Goal: Task Accomplishment & Management: Manage account settings

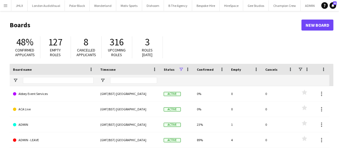
click at [5, 5] on app-icon "Menu" at bounding box center [5, 5] width 4 height 4
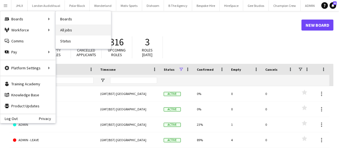
click at [66, 32] on link "All jobs" at bounding box center [83, 30] width 55 height 11
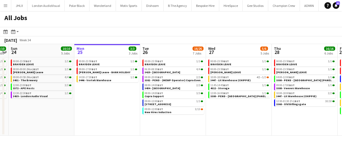
scroll to position [0, 141]
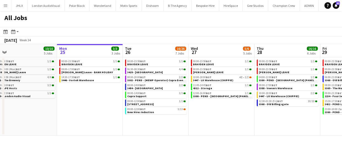
drag, startPoint x: 79, startPoint y: 127, endPoint x: 70, endPoint y: 128, distance: 8.8
click at [70, 128] on app-calendar-viewport "Fri 22 8/8 3 Jobs Sat 23 10/10 5 Jobs Sun 24 10/10 5 Jobs Mon 25 3/3 3 Jobs Tue…" at bounding box center [171, 90] width 342 height 92
click at [141, 109] on app-calendar-viewport "Fri 22 8/8 3 Jobs Sat 23 10/10 5 Jobs Sun 24 10/10 5 Jobs Mon 25 3/3 3 Jobs Tue…" at bounding box center [171, 90] width 342 height 92
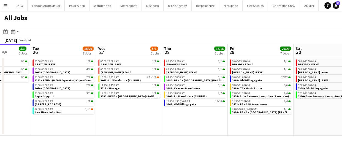
click at [234, 129] on app-calendar-viewport "Fri 22 8/8 3 Jobs Sat 23 10/10 5 Jobs Sun 24 10/10 5 Jobs Mon 25 3/3 3 Jobs Tue…" at bounding box center [171, 90] width 342 height 92
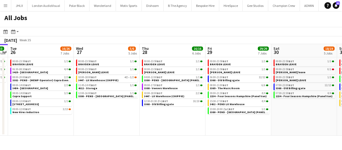
drag, startPoint x: 190, startPoint y: 131, endPoint x: 102, endPoint y: 106, distance: 91.8
click at [87, 111] on div "Menu Boards Boards Boards All jobs Status Workforce Workforce My Workforce Recr…" at bounding box center [171, 75] width 342 height 150
click at [182, 124] on app-calendar-viewport "Fri 22 8/8 3 Jobs Sat 23 10/10 5 Jobs Sun 24 10/10 5 Jobs Mon 25 3/3 3 Jobs Tue…" at bounding box center [171, 90] width 342 height 92
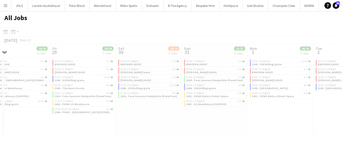
drag, startPoint x: 254, startPoint y: 130, endPoint x: 57, endPoint y: 97, distance: 199.3
click at [22, 95] on app-calendar-viewport "Tue 26 16/26 7 Jobs Wed 27 5/6 5 Jobs Thu 28 16/16 6 Jobs Fri 29 29/29 7 Jobs S…" at bounding box center [171, 90] width 342 height 92
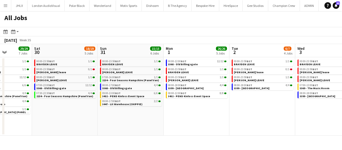
drag, startPoint x: 219, startPoint y: 129, endPoint x: 191, endPoint y: 120, distance: 29.2
click at [159, 117] on app-calendar-viewport "Tue 26 16/26 7 Jobs Wed 27 5/6 5 Jobs Thu 28 16/16 6 Jobs Fri 29 29/29 7 Jobs S…" at bounding box center [171, 90] width 342 height 92
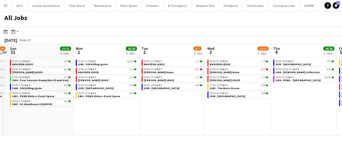
drag, startPoint x: 248, startPoint y: 139, endPoint x: 162, endPoint y: 122, distance: 88.2
click at [162, 122] on div "Menu Boards Boards Boards All jobs Status Workforce Workforce My Workforce Recr…" at bounding box center [171, 75] width 342 height 150
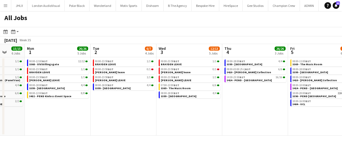
drag, startPoint x: 192, startPoint y: 129, endPoint x: 169, endPoint y: 125, distance: 22.8
click at [163, 125] on app-calendar-viewport "Thu 28 16/16 6 Jobs Fri 29 29/29 7 Jobs Sat 30 18/19 5 Jobs Sun 31 15/15 6 Jobs…" at bounding box center [171, 90] width 342 height 92
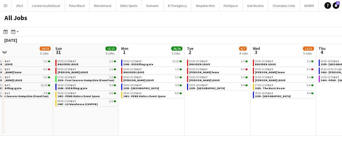
click at [130, 112] on app-all-jobs "All Jobs Date picker AUG 2025 AUG 2025 Monday M Tuesday T Wednesday W Thursday …" at bounding box center [171, 73] width 342 height 125
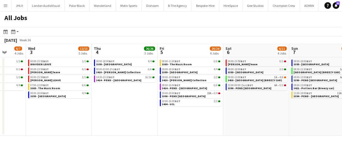
drag, startPoint x: 173, startPoint y: 120, endPoint x: 126, endPoint y: 110, distance: 48.6
click at [126, 110] on app-calendar-viewport "Sat 30 18/19 5 Jobs Sun 31 15/15 6 Jobs Mon 1 26/26 5 Jobs Tue 2 6/7 4 Jobs Wed…" at bounding box center [171, 90] width 342 height 92
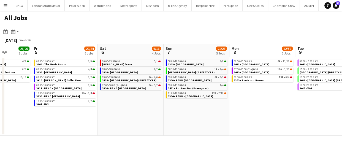
drag, startPoint x: 173, startPoint y: 122, endPoint x: 111, endPoint y: 113, distance: 62.5
click at [111, 113] on app-calendar-viewport "Mon 1 26/26 5 Jobs Tue 2 6/7 4 Jobs Wed 3 12/13 5 Jobs Thu 4 26/26 3 Jobs Fri 5…" at bounding box center [171, 90] width 342 height 92
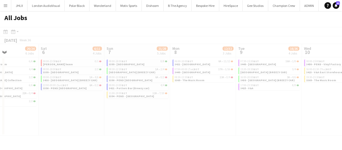
drag, startPoint x: 193, startPoint y: 132, endPoint x: 79, endPoint y: 111, distance: 115.9
click at [79, 111] on app-all-jobs "All Jobs Date picker AUG 2025 AUG 2025 Monday M Tuesday T Wednesday W Thursday …" at bounding box center [171, 73] width 342 height 125
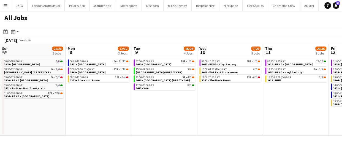
drag, startPoint x: 139, startPoint y: 121, endPoint x: 77, endPoint y: 106, distance: 63.5
click at [77, 107] on app-calendar-viewport "Wed 3 12/13 5 Jobs Thu 4 26/26 3 Jobs Fri 5 20/24 6 Jobs Sat 6 6/11 4 Jobs Sun …" at bounding box center [171, 90] width 342 height 92
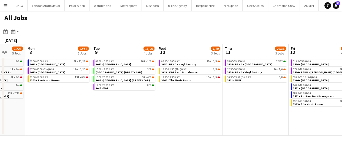
click at [79, 118] on app-all-jobs "All Jobs Date picker AUG 2025 AUG 2025 Monday M Tuesday T Wednesday W Thursday …" at bounding box center [171, 73] width 342 height 125
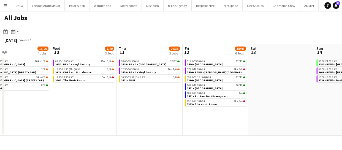
drag, startPoint x: 88, startPoint y: 118, endPoint x: 88, endPoint y: 111, distance: 6.9
click at [74, 116] on div "Menu Boards Boards Boards All jobs Status Workforce Workforce My Workforce Recr…" at bounding box center [171, 75] width 342 height 150
drag, startPoint x: 248, startPoint y: 141, endPoint x: 122, endPoint y: 116, distance: 128.2
click at [122, 116] on div "Menu Boards Boards Boards All jobs Status Workforce Workforce My Workforce Recr…" at bounding box center [171, 75] width 342 height 150
drag, startPoint x: 155, startPoint y: 111, endPoint x: 185, endPoint y: 113, distance: 30.7
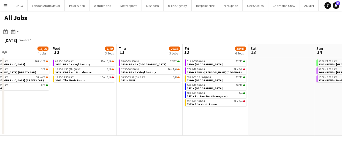
click at [137, 108] on app-calendar-viewport "Sun 7 21/28 5 Jobs Mon 8 12/32 3 Jobs Tue 9 16/26 4 Jobs Wed 10 7/20 3 Jobs Thu…" at bounding box center [171, 90] width 342 height 92
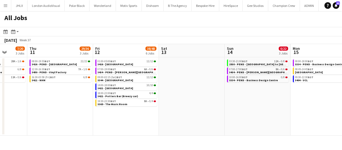
click at [155, 111] on app-calendar-viewport "Sun 7 21/28 5 Jobs Mon 8 12/32 3 Jobs Tue 9 16/26 4 Jobs Wed 10 7/20 3 Jobs Thu…" at bounding box center [171, 90] width 342 height 92
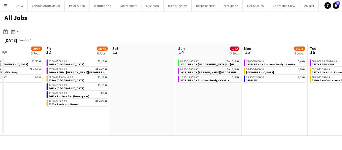
click at [125, 108] on app-all-jobs "All Jobs Date picker AUG 2025 AUG 2025 Monday M Tuesday T Wednesday W Thursday …" at bounding box center [171, 73] width 342 height 125
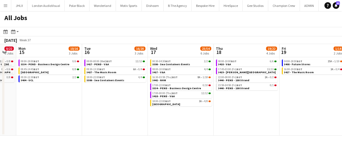
drag, startPoint x: 115, startPoint y: 102, endPoint x: 111, endPoint y: 101, distance: 4.5
click at [108, 101] on app-calendar-viewport "Thu 11 29/36 3 Jobs Fri 12 38/48 6 Jobs Sat 13 Sun 14 0/22 3 Jobs Mon 15 10/16 …" at bounding box center [171, 90] width 342 height 92
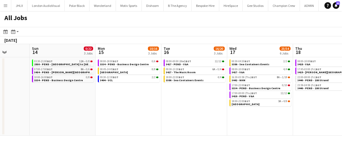
drag, startPoint x: 236, startPoint y: 124, endPoint x: 138, endPoint y: 104, distance: 100.0
click at [138, 104] on app-calendar-viewport "Thu 11 29/36 3 Jobs Fri 12 38/48 6 Jobs Sat 13 Sun 14 0/22 3 Jobs Mon 15 10/16 …" at bounding box center [171, 90] width 342 height 92
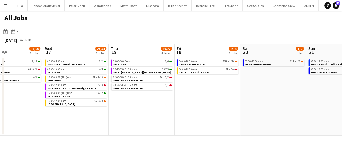
click at [146, 108] on app-all-jobs "All Jobs Date picker AUG 2025 AUG 2025 Monday M Tuesday T Wednesday W Thursday …" at bounding box center [171, 73] width 342 height 125
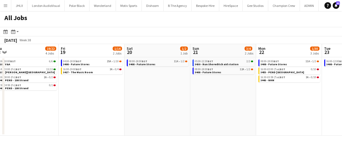
drag, startPoint x: 254, startPoint y: 101, endPoint x: 223, endPoint y: 97, distance: 31.7
click at [195, 101] on app-calendar-viewport "Mon 15 10/16 3 Jobs Tue 16 16/20 3 Jobs Wed 17 23/54 6 Jobs Thu 18 19/22 4 Jobs…" at bounding box center [171, 90] width 342 height 92
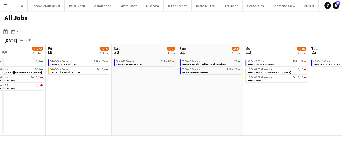
drag, startPoint x: 215, startPoint y: 104, endPoint x: 172, endPoint y: 101, distance: 42.8
click at [173, 101] on app-calendar-viewport "Mon 15 10/16 3 Jobs Tue 16 16/20 3 Jobs Wed 17 23/54 6 Jobs Thu 18 19/22 4 Jobs…" at bounding box center [171, 90] width 342 height 92
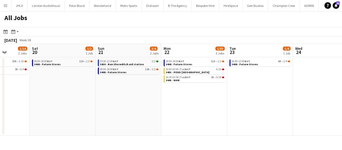
click at [220, 110] on app-calendar-viewport "Wed 17 23/54 6 Jobs Thu 18 19/22 4 Jobs Fri 19 1/14 2 Jobs Sat 20 1/2 1 Job Sun…" at bounding box center [171, 90] width 342 height 92
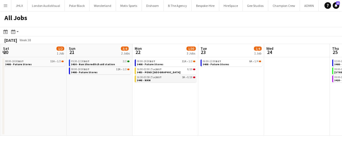
click at [143, 78] on span "16:30-03:59 (Tue) BST" at bounding box center [149, 77] width 25 height 3
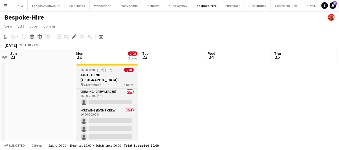
click at [103, 74] on h3 "3453 - PEND Old Royal Naval College" at bounding box center [107, 78] width 62 height 10
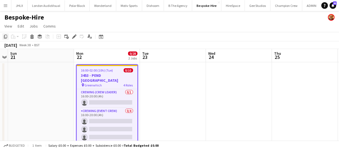
click at [5, 36] on icon "Copy" at bounding box center [5, 36] width 4 height 4
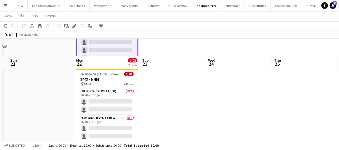
scroll to position [100, 0]
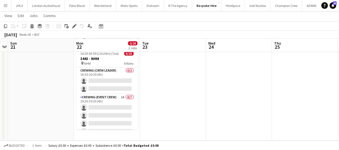
click at [96, 136] on app-date-cell "16:00-02:00 (10h) (Tue) 0/10 3453 - PEND Old Royal Naval College pin Greenwhich…" at bounding box center [107, 51] width 66 height 179
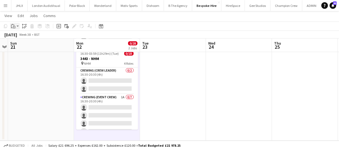
click at [14, 26] on icon "Paste" at bounding box center [13, 26] width 4 height 4
click at [20, 36] on link "Paste Ctrl+V" at bounding box center [41, 36] width 52 height 5
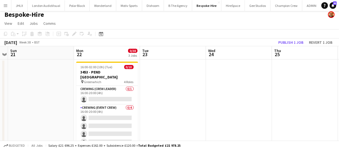
scroll to position [0, 0]
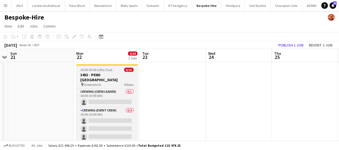
click at [105, 76] on h3 "3453 - PEND Old Royal Naval College" at bounding box center [107, 78] width 62 height 10
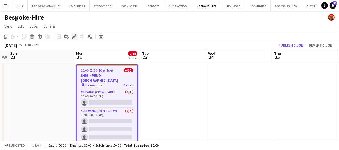
click at [72, 37] on icon "Edit" at bounding box center [74, 36] width 4 height 4
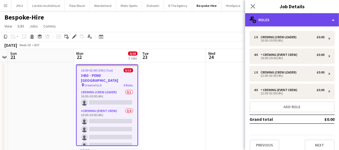
click at [296, 24] on div "multiple-users-add Roles" at bounding box center [292, 19] width 94 height 13
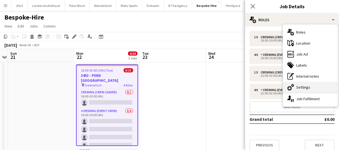
click at [308, 85] on div "cog-double-3 Settings" at bounding box center [310, 87] width 55 height 11
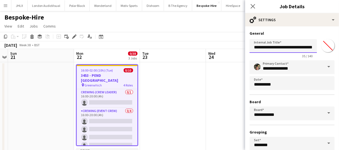
click at [284, 50] on input "**********" at bounding box center [282, 46] width 67 height 14
drag, startPoint x: 277, startPoint y: 47, endPoint x: 355, endPoint y: 48, distance: 77.8
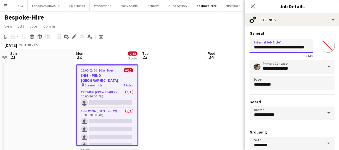
click at [304, 47] on input "**********" at bounding box center [280, 46] width 63 height 14
drag, startPoint x: 259, startPoint y: 47, endPoint x: 238, endPoint y: 47, distance: 21.8
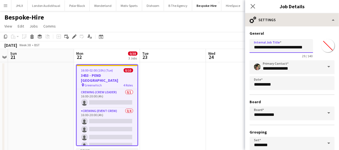
type input "**********"
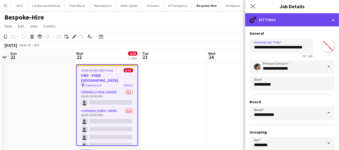
click at [290, 21] on div "cog-double-3 Settings" at bounding box center [292, 19] width 94 height 13
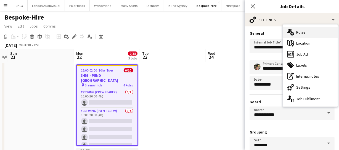
click at [296, 30] on div "multiple-users-add Roles" at bounding box center [310, 32] width 55 height 11
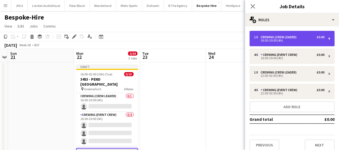
click at [291, 37] on div "Crewing (Crew Leader)" at bounding box center [279, 37] width 38 height 4
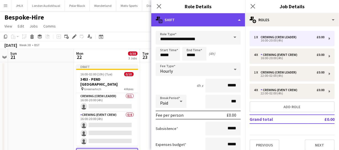
click at [219, 16] on div "multiple-actions-text Shift" at bounding box center [198, 19] width 94 height 13
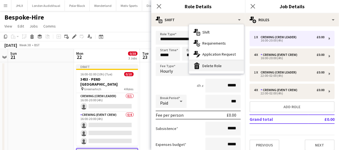
click at [219, 64] on div "bin-2 Delete Role" at bounding box center [216, 65] width 55 height 11
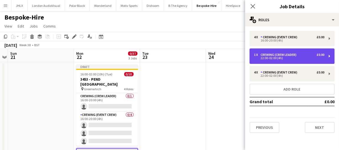
click at [275, 57] on div "22:00-02:00 (4h)" at bounding box center [289, 58] width 70 height 3
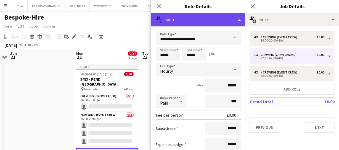
click at [219, 22] on div "multiple-actions-text Shift" at bounding box center [198, 19] width 94 height 13
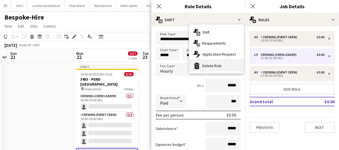
click at [216, 64] on div "bin-2 Delete Role" at bounding box center [216, 65] width 55 height 11
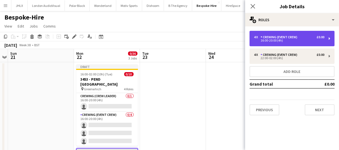
click at [272, 44] on div "4 x Crewing (Event Crew) £0.00 16:00-20:00 (4h)" at bounding box center [291, 38] width 85 height 15
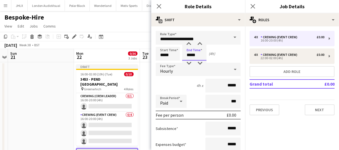
drag, startPoint x: 197, startPoint y: 55, endPoint x: 164, endPoint y: 51, distance: 33.5
click at [164, 52] on div "Start Time ***** End Time ***** (4h)" at bounding box center [197, 54] width 85 height 14
type input "*****"
drag, startPoint x: 175, startPoint y: 55, endPoint x: 153, endPoint y: 55, distance: 22.1
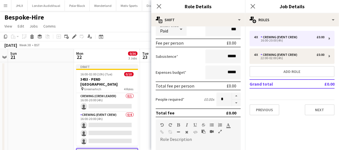
scroll to position [75, 0]
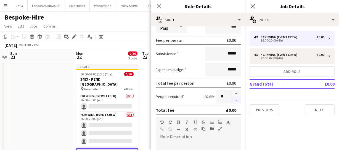
type input "*****"
click at [233, 101] on button "button" at bounding box center [236, 100] width 9 height 7
type input "*"
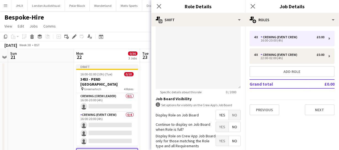
scroll to position [200, 0]
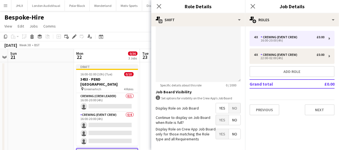
click at [216, 107] on span "Yes" at bounding box center [222, 108] width 13 height 10
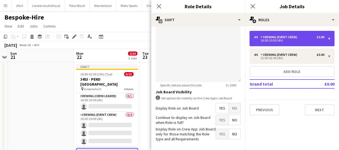
click at [273, 40] on div "16:00-20:00 (4h)" at bounding box center [289, 40] width 70 height 3
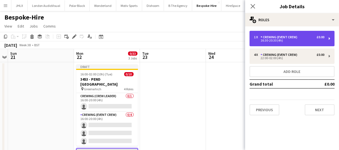
click at [283, 38] on div "Crewing (Event Crew)" at bounding box center [279, 37] width 39 height 4
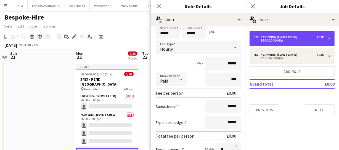
scroll to position [50, 0]
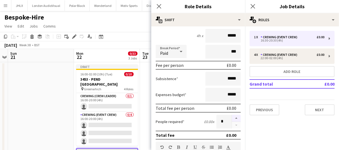
click at [232, 118] on button "button" at bounding box center [236, 118] width 9 height 7
type input "*"
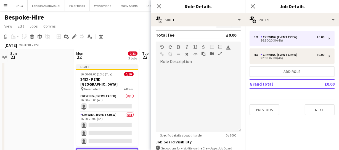
scroll to position [223, 0]
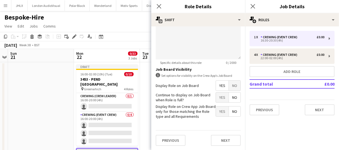
click at [216, 86] on span "Yes" at bounding box center [222, 86] width 13 height 10
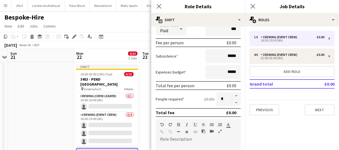
scroll to position [0, 0]
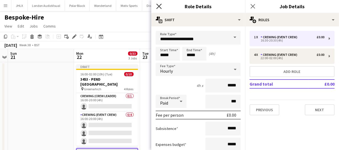
click at [159, 6] on icon at bounding box center [158, 6] width 5 height 5
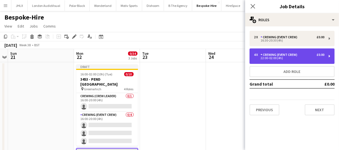
click at [270, 56] on div "Crewing (Event Crew)" at bounding box center [279, 55] width 39 height 4
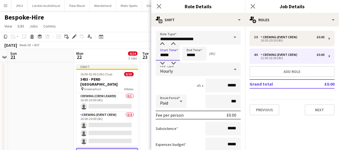
drag, startPoint x: 174, startPoint y: 56, endPoint x: 129, endPoint y: 56, distance: 44.4
type input "*****"
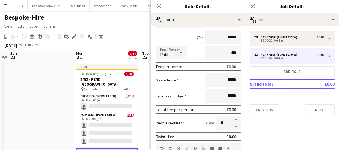
scroll to position [50, 0]
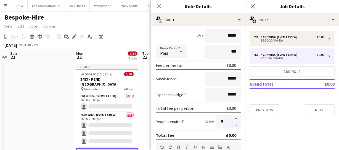
type input "*****"
click at [232, 125] on button "button" at bounding box center [236, 125] width 9 height 7
type input "*"
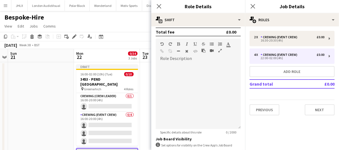
scroll to position [175, 0]
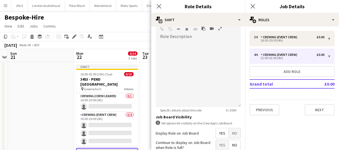
click at [218, 132] on span "Yes" at bounding box center [222, 133] width 13 height 10
click at [159, 7] on icon at bounding box center [158, 6] width 5 height 5
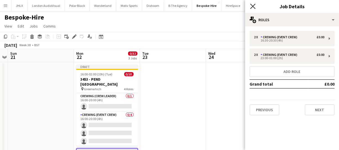
click at [255, 8] on icon "Close pop-in" at bounding box center [252, 6] width 5 height 5
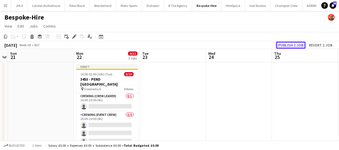
click at [280, 45] on button "Publish 1 job" at bounding box center [290, 45] width 29 height 7
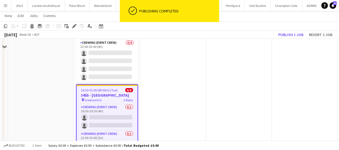
scroll to position [75, 0]
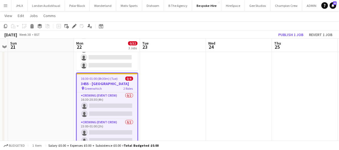
click at [102, 85] on h3 "3455 - PEND Kensington Palace" at bounding box center [107, 83] width 61 height 5
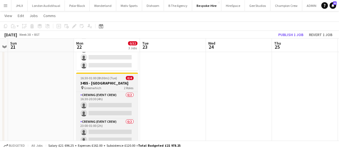
click at [102, 86] on div "pin Greenwhich 2 Roles" at bounding box center [107, 88] width 62 height 4
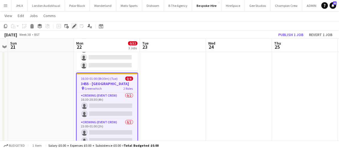
click at [75, 26] on icon "Edit" at bounding box center [74, 26] width 4 height 4
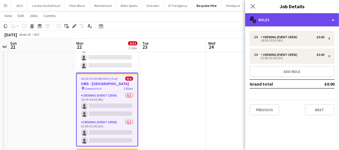
click at [295, 20] on div "multiple-users-add Roles" at bounding box center [292, 19] width 94 height 13
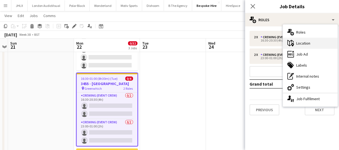
click at [306, 38] on div "maps-pin-1 Location" at bounding box center [310, 43] width 55 height 11
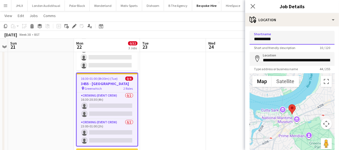
drag, startPoint x: 283, startPoint y: 37, endPoint x: 214, endPoint y: 36, distance: 69.5
click at [214, 36] on body "Menu Boards Boards Boards All jobs Status Workforce Workforce My Workforce Recr…" at bounding box center [169, 92] width 339 height 334
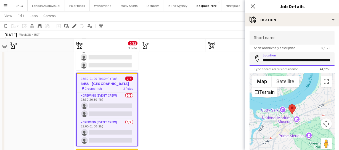
scroll to position [0, 22]
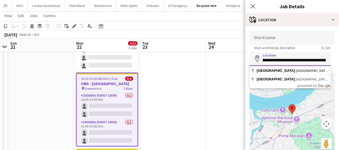
drag, startPoint x: 264, startPoint y: 59, endPoint x: 367, endPoint y: 62, distance: 103.4
click at [339, 62] on html "Menu Boards Boards Boards All jobs Status Workforce Workforce My Workforce Recr…" at bounding box center [169, 92] width 339 height 334
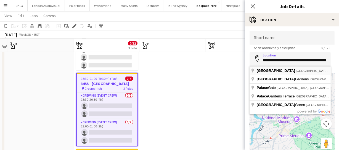
type input "**********"
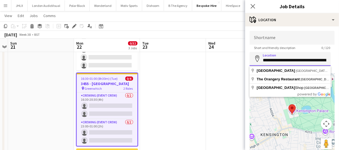
scroll to position [0, 47]
drag, startPoint x: 263, startPoint y: 59, endPoint x: 345, endPoint y: 60, distance: 81.9
click at [339, 60] on html "Menu Boards Boards Boards All jobs Status Workforce Workforce My Workforce Recr…" at bounding box center [169, 92] width 339 height 334
click at [259, 38] on input "Shortname" at bounding box center [291, 38] width 85 height 14
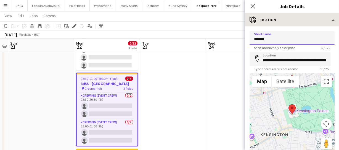
type input "******"
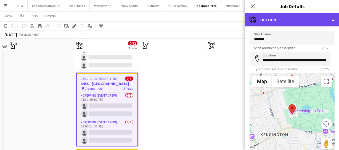
click at [302, 22] on div "maps-pin-1 Location" at bounding box center [292, 19] width 94 height 13
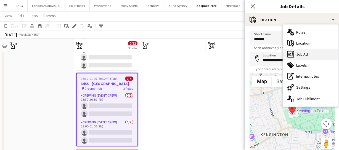
click at [309, 52] on div "ads-window Job Ad" at bounding box center [310, 54] width 55 height 11
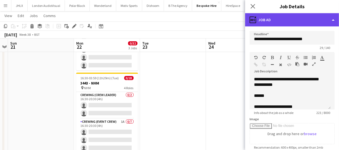
click at [276, 20] on div "ads-window Job Ad" at bounding box center [292, 19] width 94 height 13
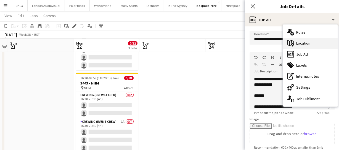
click at [311, 42] on div "maps-pin-1 Location" at bounding box center [310, 43] width 55 height 11
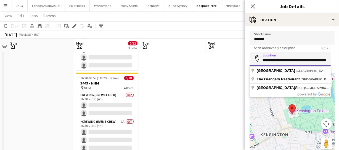
scroll to position [0, 47]
drag, startPoint x: 262, startPoint y: 61, endPoint x: 347, endPoint y: 66, distance: 84.5
click at [339, 66] on html "Menu Boards Boards Boards All jobs Status Workforce Workforce My Workforce Recr…" at bounding box center [169, 92] width 339 height 334
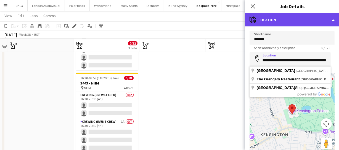
scroll to position [0, 0]
click at [296, 19] on div "maps-pin-1 Location" at bounding box center [292, 19] width 94 height 13
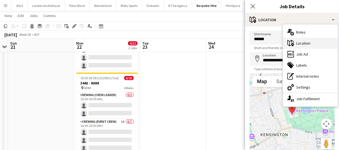
click at [305, 46] on div "maps-pin-1 Location" at bounding box center [310, 43] width 55 height 11
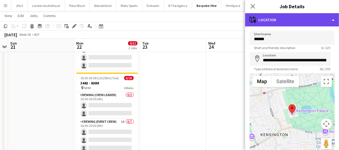
click at [305, 21] on div "maps-pin-1 Location" at bounding box center [292, 19] width 94 height 13
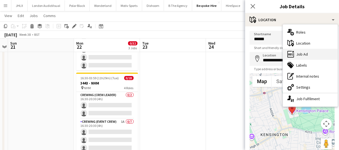
click at [307, 55] on div "ads-window Job Ad" at bounding box center [310, 54] width 55 height 11
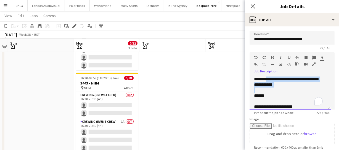
drag, startPoint x: 267, startPoint y: 79, endPoint x: 306, endPoint y: 90, distance: 40.1
click at [306, 89] on div "**********" at bounding box center [289, 93] width 81 height 33
paste div "To enrich screen reader interactions, please activate Accessibility in Grammarl…"
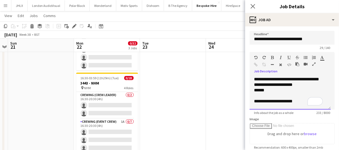
click at [254, 93] on div "******" at bounding box center [288, 91] width 69 height 6
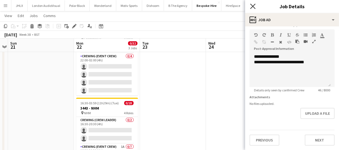
click at [253, 4] on icon "Close pop-in" at bounding box center [252, 6] width 5 height 5
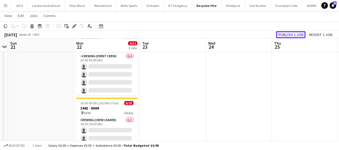
click at [297, 34] on button "Publish 1 job" at bounding box center [290, 34] width 29 height 7
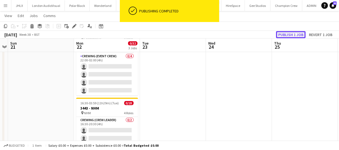
click at [288, 32] on button "Publish 1 job" at bounding box center [290, 34] width 29 height 7
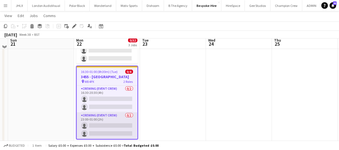
scroll to position [158, 0]
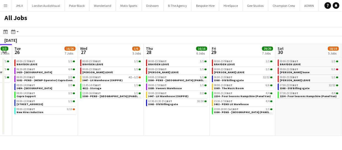
drag, startPoint x: 298, startPoint y: 122, endPoint x: 182, endPoint y: 100, distance: 117.8
click at [189, 101] on app-calendar-viewport "Fri 22 8/8 3 Jobs Sat 23 10/10 5 Jobs Sun 24 10/10 5 Jobs Mon 25 3/3 3 Jobs Tue…" at bounding box center [171, 90] width 342 height 92
drag, startPoint x: 216, startPoint y: 112, endPoint x: 260, endPoint y: 120, distance: 44.6
click at [181, 114] on app-calendar-viewport "Fri 22 8/8 3 Jobs Sat 23 10/10 5 Jobs Sun 24 10/10 5 Jobs Mon 25 3/3 3 Jobs Tue…" at bounding box center [171, 90] width 342 height 92
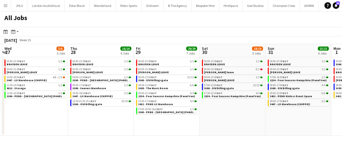
drag, startPoint x: 219, startPoint y: 124, endPoint x: 164, endPoint y: 122, distance: 55.2
click at [165, 122] on app-calendar-viewport "Sun 24 10/10 5 Jobs Mon 25 3/3 3 Jobs Tue 26 16/26 7 Jobs Wed 27 5/6 5 Jobs Thu…" at bounding box center [171, 90] width 342 height 92
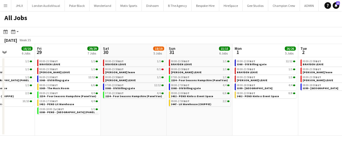
drag, startPoint x: 179, startPoint y: 102, endPoint x: 173, endPoint y: 98, distance: 6.6
click at [170, 100] on app-calendar-viewport "Tue 26 16/26 7 Jobs Wed 27 5/6 5 Jobs Thu 28 16/16 6 Jobs Fri 29 29/29 7 Jobs S…" at bounding box center [171, 90] width 342 height 92
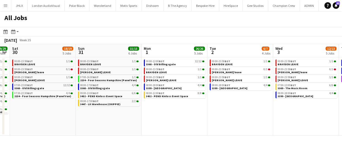
drag, startPoint x: 220, startPoint y: 110, endPoint x: 186, endPoint y: 113, distance: 34.1
click at [187, 111] on app-calendar-viewport "Tue 26 16/26 7 Jobs Wed 27 5/6 5 Jobs Thu 28 16/16 6 Jobs Fri 29 29/29 7 Jobs S…" at bounding box center [171, 90] width 342 height 92
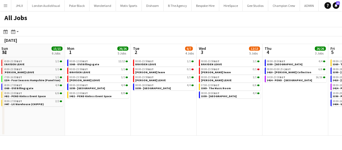
click at [156, 112] on app-all-jobs "All Jobs Date picker AUG 2025 AUG 2025 Monday M Tuesday T Wednesday W Thursday …" at bounding box center [171, 73] width 342 height 125
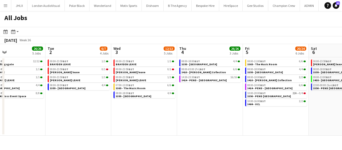
drag, startPoint x: 188, startPoint y: 102, endPoint x: 265, endPoint y: 108, distance: 76.8
click at [158, 102] on app-calendar-viewport "Sat 30 18/19 5 Jobs Sun 31 15/15 6 Jobs Mon 1 26/26 5 Jobs Tue 2 6/7 4 Jobs Wed…" at bounding box center [171, 90] width 342 height 92
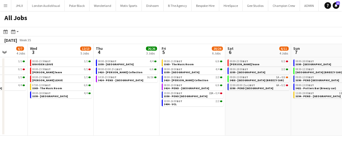
click at [159, 108] on app-calendar-viewport "Sat 30 18/19 5 Jobs Sun 31 15/15 6 Jobs Mon 1 26/26 5 Jobs Tue 2 6/7 4 Jobs Wed…" at bounding box center [171, 90] width 342 height 92
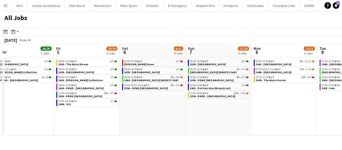
click at [173, 110] on app-all-jobs "All Jobs Date picker AUG 2025 AUG 2025 Monday M Tuesday T Wednesday W Thursday …" at bounding box center [171, 73] width 342 height 125
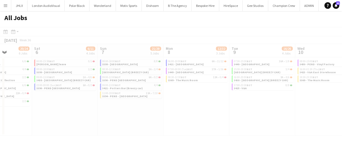
click at [172, 114] on app-calendar-viewport "Wed 3 12/13 5 Jobs Thu 4 26/26 3 Jobs Fri 5 20/24 6 Jobs Sat 6 6/11 4 Jobs Sun …" at bounding box center [171, 90] width 342 height 92
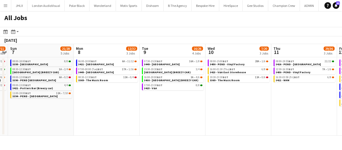
drag, startPoint x: 226, startPoint y: 119, endPoint x: 176, endPoint y: 119, distance: 50.2
click at [170, 119] on app-calendar-viewport "Wed 3 12/13 5 Jobs Thu 4 26/26 3 Jobs Fri 5 20/24 6 Jobs Sat 6 6/11 4 Jobs Sun …" at bounding box center [171, 90] width 342 height 92
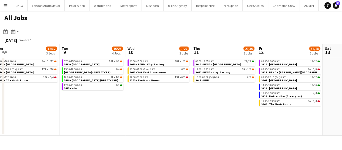
click at [177, 121] on app-all-jobs "All Jobs Date picker AUG 2025 AUG 2025 Monday M Tuesday T Wednesday W Thursday …" at bounding box center [171, 73] width 342 height 125
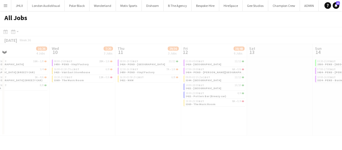
drag, startPoint x: 224, startPoint y: 124, endPoint x: 213, endPoint y: 124, distance: 11.0
click at [190, 124] on app-calendar-viewport "Sun 7 21/28 5 Jobs Mon 8 12/32 3 Jobs Tue 9 16/26 4 Jobs Wed 10 7/20 3 Jobs Thu…" at bounding box center [171, 90] width 342 height 92
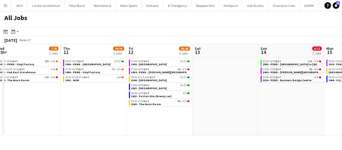
click at [190, 124] on app-calendar-viewport "Sun 7 21/28 5 Jobs Mon 8 12/32 3 Jobs Tue 9 16/26 4 Jobs Wed 10 7/20 3 Jobs Thu…" at bounding box center [171, 90] width 342 height 92
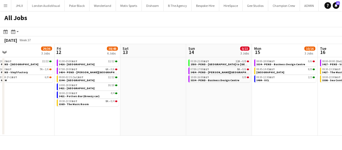
click at [210, 127] on app-calendar-viewport "Tue 9 16/26 4 Jobs Wed 10 7/20 3 Jobs Thu 11 29/36 3 Jobs Fri 12 38/48 6 Jobs S…" at bounding box center [171, 90] width 342 height 92
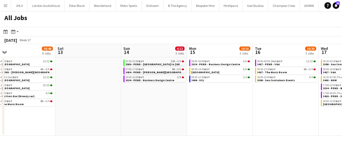
click at [174, 124] on app-all-jobs "All Jobs Date picker AUG 2025 AUG 2025 Monday M Tuesday T Wednesday W Thursday …" at bounding box center [171, 73] width 342 height 125
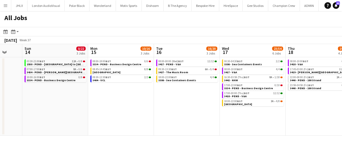
click at [162, 125] on app-calendar-viewport "Thu 11 29/36 3 Jobs Fri 12 38/48 6 Jobs Sat 13 Sun 14 0/22 3 Jobs Mon 15 10/16 …" at bounding box center [171, 90] width 342 height 92
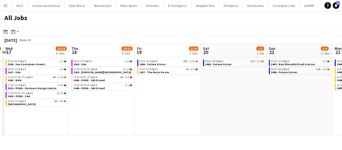
drag, startPoint x: 198, startPoint y: 130, endPoint x: 175, endPoint y: 130, distance: 23.2
click at [182, 130] on app-calendar-viewport "Sat 13 Sun 14 0/22 3 Jobs Mon 15 10/16 3 Jobs Tue 16 16/20 3 Jobs Wed 17 23/54 …" at bounding box center [171, 90] width 342 height 92
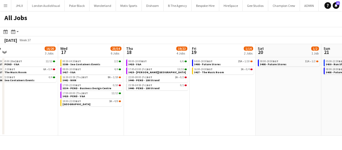
drag, startPoint x: 208, startPoint y: 128, endPoint x: 164, endPoint y: 128, distance: 44.4
click at [166, 128] on app-calendar-viewport "Sat 13 Sun 14 0/22 3 Jobs Mon 15 10/16 3 Jobs Tue 16 16/20 3 Jobs Wed 17 23/54 …" at bounding box center [171, 90] width 342 height 92
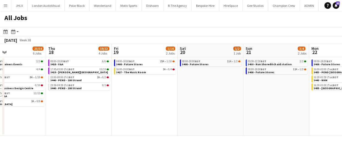
drag, startPoint x: 173, startPoint y: 122, endPoint x: 256, endPoint y: 120, distance: 83.0
click at [256, 120] on app-calendar-viewport "Mon 15 10/16 3 Jobs Tue 16 16/20 3 Jobs Wed 17 23/54 6 Jobs Thu 18 19/22 4 Jobs…" at bounding box center [171, 90] width 342 height 92
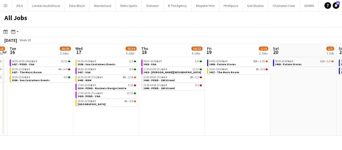
drag, startPoint x: 189, startPoint y: 118, endPoint x: 256, endPoint y: 125, distance: 67.3
click at [268, 119] on app-calendar-viewport "Sun 14 0/22 3 Jobs Mon 15 10/16 3 Jobs Tue 16 16/20 3 Jobs Wed 17 23/54 6 Jobs …" at bounding box center [171, 90] width 342 height 92
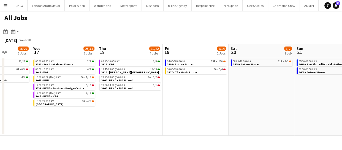
drag, startPoint x: 217, startPoint y: 124, endPoint x: 223, endPoint y: 117, distance: 9.0
click at [148, 118] on app-calendar-viewport "Sun 14 0/22 3 Jobs Mon 15 10/16 3 Jobs Tue 16 16/20 3 Jobs Wed 17 23/54 6 Jobs …" at bounding box center [171, 90] width 342 height 92
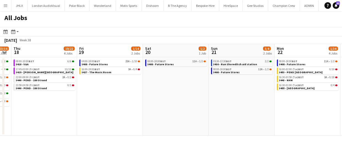
drag, startPoint x: 237, startPoint y: 125, endPoint x: 215, endPoint y: 122, distance: 22.9
click at [175, 124] on app-calendar-viewport "Sun 14 0/22 3 Jobs Mon 15 10/16 3 Jobs Tue 16 16/20 3 Jobs Wed 17 23/54 6 Jobs …" at bounding box center [171, 90] width 342 height 92
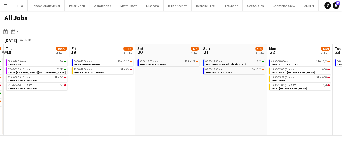
drag, startPoint x: 216, startPoint y: 124, endPoint x: 205, endPoint y: 119, distance: 12.1
click at [158, 120] on app-calendar-viewport "Sun 14 0/22 3 Jobs Mon 15 10/16 3 Jobs Tue 16 16/20 3 Jobs Wed 17 23/54 6 Jobs …" at bounding box center [171, 90] width 342 height 92
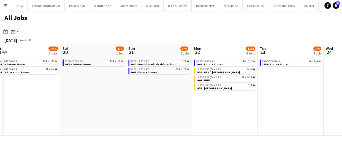
drag, startPoint x: 109, startPoint y: 117, endPoint x: 129, endPoint y: 117, distance: 20.1
click at [129, 117] on app-calendar-viewport "Tue 16 16/20 3 Jobs Wed 17 23/54 6 Jobs Thu 18 19/22 4 Jobs Fri 19 1/14 2 Jobs …" at bounding box center [171, 90] width 342 height 92
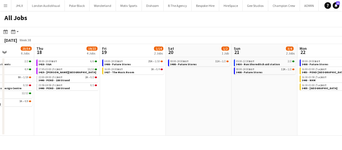
drag, startPoint x: 129, startPoint y: 117, endPoint x: 176, endPoint y: 120, distance: 47.8
click at [238, 118] on app-calendar-viewport "Mon 15 10/16 3 Jobs Tue 16 16/20 3 Jobs Wed 17 23/54 6 Jobs Thu 18 19/22 4 Jobs…" at bounding box center [171, 90] width 342 height 92
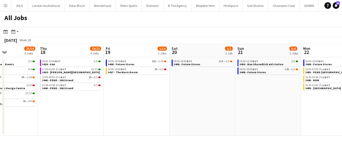
click at [212, 112] on app-calendar-viewport "Mon 15 10/16 3 Jobs Tue 16 16/20 3 Jobs Wed 17 23/54 6 Jobs Thu 18 19/22 4 Jobs…" at bounding box center [171, 90] width 342 height 92
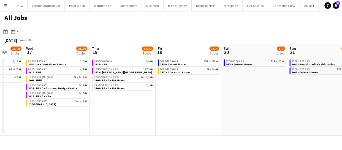
click at [224, 113] on app-calendar-viewport "Sun 14 0/22 3 Jobs Mon 15 10/16 3 Jobs Tue 16 16/20 3 Jobs Wed 17 23/54 6 Jobs …" at bounding box center [171, 90] width 342 height 92
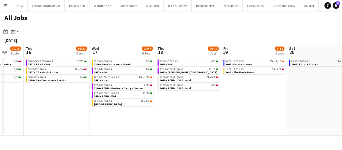
drag, startPoint x: 289, startPoint y: 120, endPoint x: 281, endPoint y: 130, distance: 12.9
click at [309, 121] on app-calendar-viewport "Sat 13 Sun 14 0/22 3 Jobs Mon 15 10/16 3 Jobs Tue 16 16/20 3 Jobs Wed 17 23/54 …" at bounding box center [171, 90] width 342 height 92
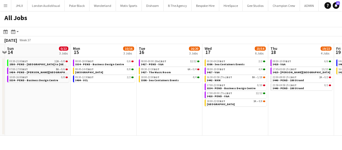
click at [277, 119] on app-calendar-viewport "Fri 12 38/48 6 Jobs Sat 13 Sun 14 0/22 3 Jobs Mon 15 10/16 3 Jobs Tue 16 16/20 …" at bounding box center [171, 90] width 342 height 92
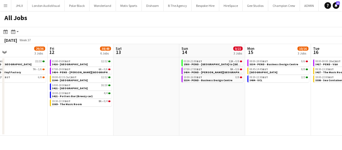
drag, startPoint x: 273, startPoint y: 122, endPoint x: 271, endPoint y: 129, distance: 7.0
click at [305, 122] on app-calendar-viewport "Tue 9 16/26 4 Jobs Wed 10 7/20 3 Jobs Thu 11 29/36 3 Jobs Fri 12 38/48 6 Jobs S…" at bounding box center [171, 90] width 342 height 92
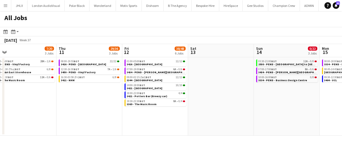
drag, startPoint x: 237, startPoint y: 123, endPoint x: 299, endPoint y: 120, distance: 62.4
click at [295, 120] on app-calendar-viewport "Mon 8 12/32 3 Jobs Tue 9 16/26 4 Jobs Wed 10 7/20 3 Jobs Thu 11 29/36 3 Jobs Fr…" at bounding box center [171, 90] width 342 height 92
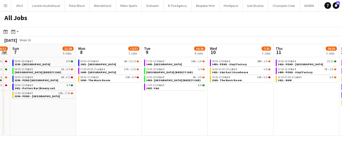
drag, startPoint x: 274, startPoint y: 112, endPoint x: 292, endPoint y: 112, distance: 18.7
click at [280, 112] on app-calendar-viewport "Fri 5 20/24 6 Jobs Sat 6 6/11 4 Jobs Sun 7 21/28 5 Jobs Mon 8 12/32 3 Jobs Tue …" at bounding box center [171, 90] width 342 height 92
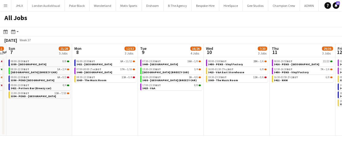
click at [296, 113] on app-calendar-viewport "Fri 5 20/24 6 Jobs Sat 6 6/11 4 Jobs Sun 7 21/28 5 Jobs Mon 8 12/32 3 Jobs Tue …" at bounding box center [171, 90] width 342 height 92
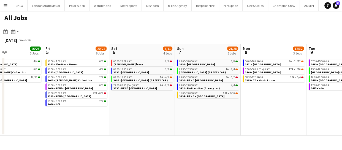
scroll to position [0, 161]
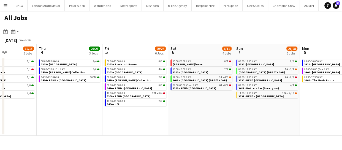
drag, startPoint x: 159, startPoint y: 131, endPoint x: 297, endPoint y: 121, distance: 139.0
click at [297, 121] on app-calendar-viewport "Mon 1 26/26 5 Jobs Tue 2 6/7 4 Jobs Wed 3 12/13 5 Jobs Thu 4 26/26 3 Jobs Fri 5…" at bounding box center [171, 90] width 342 height 92
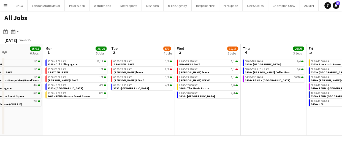
scroll to position [0, 152]
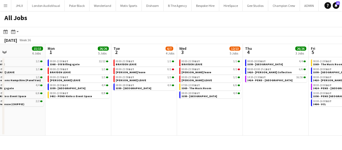
drag, startPoint x: 105, startPoint y: 127, endPoint x: 312, endPoint y: 124, distance: 206.5
click at [312, 124] on app-calendar-viewport "Fri 29 29/29 7 Jobs Sat 30 18/19 5 Jobs Sun 31 15/15 6 Jobs Mon 1 26/26 5 Jobs …" at bounding box center [171, 90] width 342 height 92
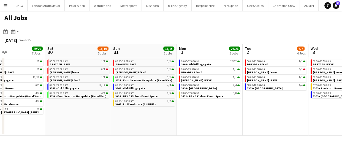
scroll to position [0, 138]
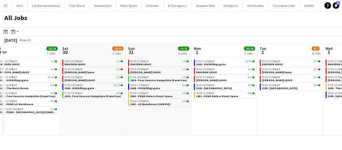
drag, startPoint x: 127, startPoint y: 120, endPoint x: 273, endPoint y: 124, distance: 146.7
click at [273, 124] on app-calendar-viewport "Wed 27 5/6 5 Jobs Thu 28 16/16 6 Jobs Fri 29 29/29 7 Jobs Sat 30 18/19 5 Jobs S…" at bounding box center [171, 90] width 342 height 92
drag, startPoint x: 68, startPoint y: 146, endPoint x: 194, endPoint y: 148, distance: 125.2
click at [194, 148] on div "Menu Boards Boards Boards All jobs Status Workforce Workforce My Workforce Recr…" at bounding box center [171, 75] width 342 height 150
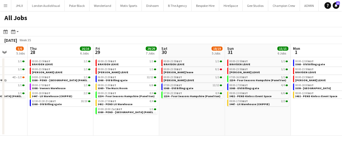
drag, startPoint x: 103, startPoint y: 131, endPoint x: 216, endPoint y: 133, distance: 113.3
click at [221, 133] on app-calendar-viewport "Tue 26 16/26 7 Jobs Wed 27 5/6 5 Jobs Thu 28 16/16 6 Jobs Fri 29 29/29 7 Jobs S…" at bounding box center [171, 90] width 342 height 92
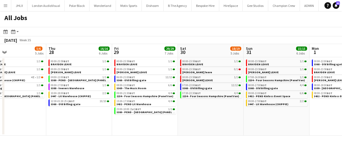
click at [268, 131] on app-calendar-viewport "Mon 25 3/3 3 Jobs Tue 26 16/26 7 Jobs Wed 27 5/6 5 Jobs Thu 28 16/16 6 Jobs Fri…" at bounding box center [171, 90] width 342 height 92
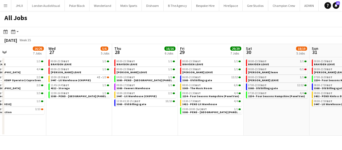
scroll to position [0, 134]
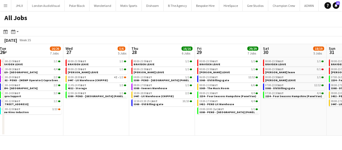
drag, startPoint x: 59, startPoint y: 139, endPoint x: 154, endPoint y: 136, distance: 95.7
click at [154, 136] on div "Menu Boards Boards Boards All jobs Status Workforce Workforce My Workforce Recr…" at bounding box center [171, 75] width 342 height 150
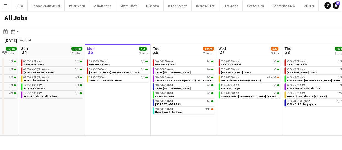
scroll to position [0, 171]
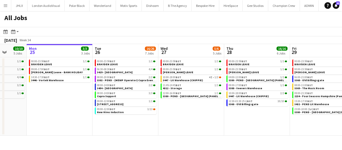
click at [213, 125] on app-calendar-viewport "Fri 22 8/8 3 Jobs Sat 23 10/10 5 Jobs Sun 24 10/10 5 Jobs Mon 25 3/3 3 Jobs Tue…" at bounding box center [171, 90] width 342 height 92
click at [113, 87] on span "3454 - [GEOGRAPHIC_DATA]" at bounding box center [115, 89] width 36 height 4
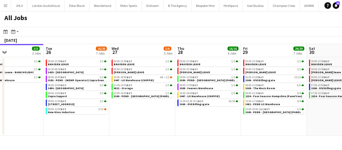
drag, startPoint x: 157, startPoint y: 116, endPoint x: 114, endPoint y: 118, distance: 42.2
click at [114, 118] on app-calendar-viewport "Fri 22 8/8 3 Jobs Sat 23 10/10 5 Jobs Sun 24 10/10 5 Jobs Mon 25 3/3 3 Jobs Tue…" at bounding box center [171, 90] width 342 height 92
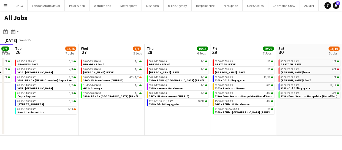
scroll to position [0, 251]
drag, startPoint x: 186, startPoint y: 124, endPoint x: 155, endPoint y: 128, distance: 30.6
click at [155, 128] on app-calendar-viewport "Fri 22 8/8 3 Jobs Sat 23 10/10 5 Jobs Sun 24 10/10 5 Jobs Mon 25 3/3 3 Jobs Tue…" at bounding box center [171, 90] width 342 height 92
click at [197, 123] on app-date-cell "00:00-23:59 BST 1/1 BRAYDEN LEAVE 00:00-23:59 BST 1/1 Chris Lane LEAVE 04:00-12…" at bounding box center [177, 96] width 66 height 79
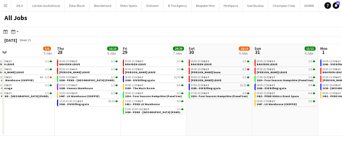
scroll to position [0, 209]
drag, startPoint x: 197, startPoint y: 121, endPoint x: 107, endPoint y: 127, distance: 90.0
click at [107, 127] on app-calendar-viewport "Sun 24 10/10 5 Jobs Mon 25 3/3 3 Jobs Tue 26 16/26 7 Jobs Wed 27 5/6 5 Jobs Thu…" at bounding box center [171, 90] width 342 height 92
drag, startPoint x: 234, startPoint y: 137, endPoint x: 167, endPoint y: 140, distance: 67.4
click at [168, 140] on div "Menu Boards Boards Boards All jobs Status Workforce Workforce My Workforce Recr…" at bounding box center [171, 75] width 342 height 150
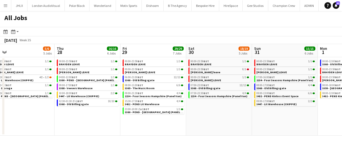
click at [179, 138] on div "Menu Boards Boards Boards All jobs Status Workforce Workforce My Workforce Recr…" at bounding box center [171, 75] width 342 height 150
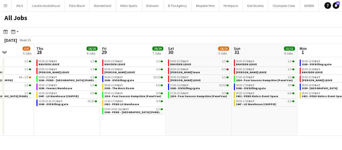
drag, startPoint x: 227, startPoint y: 130, endPoint x: 204, endPoint y: 130, distance: 23.2
click at [202, 130] on app-calendar-viewport "Sun 24 10/10 5 Jobs Mon 25 3/3 3 Jobs Tue 26 16/26 7 Jobs Wed 27 5/6 5 Jobs Thu…" at bounding box center [171, 90] width 342 height 92
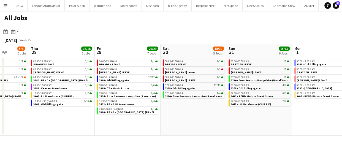
click at [184, 131] on app-calendar-viewport "Sun 24 10/10 5 Jobs Mon 25 3/3 3 Jobs Tue 26 16/26 7 Jobs Wed 27 5/6 5 Jobs Thu…" at bounding box center [171, 90] width 342 height 92
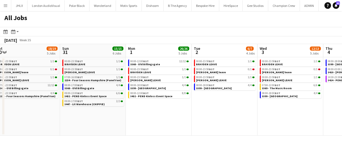
drag, startPoint x: 175, startPoint y: 131, endPoint x: 146, endPoint y: 127, distance: 28.7
click at [139, 131] on app-calendar-viewport "Tue 26 16/26 7 Jobs Wed 27 5/6 5 Jobs Thu 28 16/16 6 Jobs Fri 29 29/29 7 Jobs S…" at bounding box center [171, 90] width 342 height 92
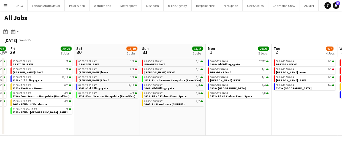
drag, startPoint x: 181, startPoint y: 128, endPoint x: 165, endPoint y: 130, distance: 15.6
click at [165, 129] on app-calendar-viewport "Tue 26 16/26 7 Jobs Wed 27 5/6 5 Jobs Thu 28 16/16 6 Jobs Fri 29 29/29 7 Jobs S…" at bounding box center [171, 90] width 342 height 92
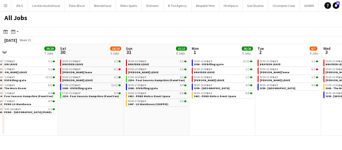
scroll to position [0, 220]
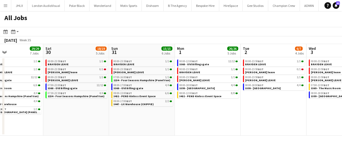
drag, startPoint x: 184, startPoint y: 129, endPoint x: 139, endPoint y: 136, distance: 45.2
click at [139, 136] on div "Menu Boards Boards Boards All jobs Status Workforce Workforce My Workforce Recr…" at bounding box center [171, 75] width 342 height 150
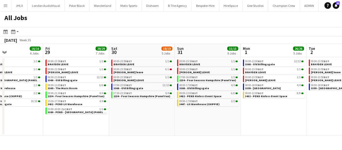
drag, startPoint x: 118, startPoint y: 126, endPoint x: 205, endPoint y: 126, distance: 87.7
click at [194, 124] on app-calendar-viewport "Tue 26 16/26 7 Jobs Wed 27 5/6 5 Jobs Thu 28 16/16 6 Jobs Fri 29 29/29 7 Jobs S…" at bounding box center [171, 90] width 342 height 92
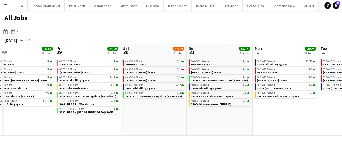
drag, startPoint x: 151, startPoint y: 119, endPoint x: 197, endPoint y: 118, distance: 46.1
click at [187, 117] on app-calendar-viewport "Tue 26 16/26 7 Jobs Wed 27 5/6 5 Jobs Thu 28 16/16 6 Jobs Fri 29 29/29 7 Jobs S…" at bounding box center [171, 90] width 342 height 92
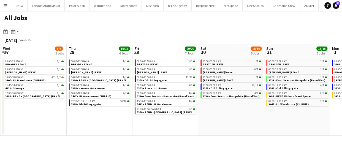
drag, startPoint x: 127, startPoint y: 128, endPoint x: 199, endPoint y: 127, distance: 72.2
click at [184, 125] on app-calendar-viewport "Mon 25 3/3 3 Jobs Tue 26 16/26 7 Jobs Wed 27 5/6 5 Jobs Thu 28 16/16 6 Jobs Fri…" at bounding box center [171, 90] width 342 height 92
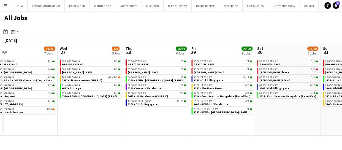
click at [233, 130] on app-calendar-viewport "Sun 24 10/10 5 Jobs Mon 25 3/3 3 Jobs Tue 26 16/26 7 Jobs Wed 27 5/6 5 Jobs Thu…" at bounding box center [171, 90] width 342 height 92
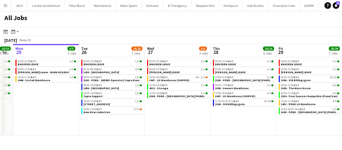
click at [234, 121] on app-calendar-viewport "Sat 23 10/10 5 Jobs Sun 24 10/10 5 Jobs Mon 25 3/3 3 Jobs Tue 26 16/26 7 Jobs W…" at bounding box center [171, 90] width 342 height 92
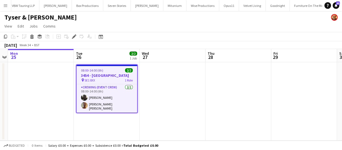
scroll to position [0, 1712]
click at [92, 67] on app-job-card "08:00-14:00 (6h) 2/2 3454 - [GEOGRAPHIC_DATA] pin SE1 8XX 1 Role Crewing (Event…" at bounding box center [107, 89] width 62 height 49
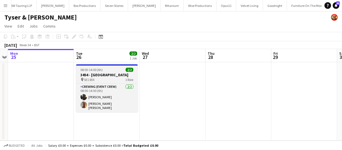
click at [93, 72] on span "08:00-14:00 (6h)" at bounding box center [91, 70] width 22 height 4
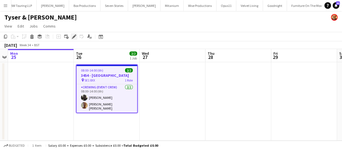
click at [74, 36] on icon at bounding box center [74, 36] width 3 height 3
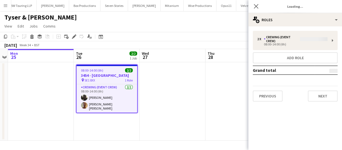
type input "**********"
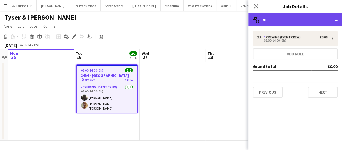
click at [264, 22] on div "multiple-users-add Roles" at bounding box center [296, 19] width 94 height 13
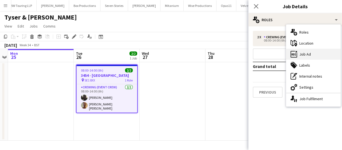
click at [310, 55] on div "ads-window Job Ad" at bounding box center [313, 54] width 55 height 11
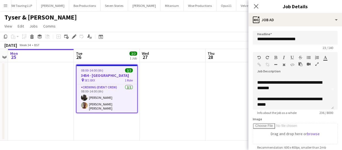
scroll to position [0, 0]
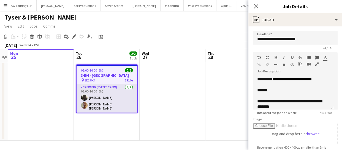
click at [85, 97] on app-user-avatar at bounding box center [84, 97] width 7 height 7
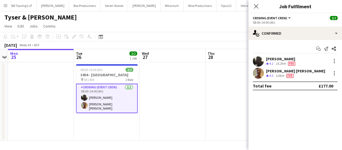
click at [259, 60] on app-user-avatar at bounding box center [258, 61] width 11 height 11
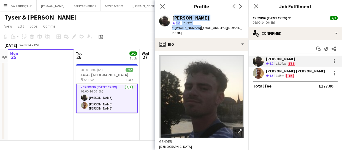
drag, startPoint x: 173, startPoint y: 19, endPoint x: 196, endPoint y: 26, distance: 24.2
click at [196, 26] on div "[PERSON_NAME] star 4.2 15.2km t. [PHONE_NUMBER] | [EMAIL_ADDRESS][DOMAIN_NAME]" at bounding box center [209, 25] width 72 height 20
copy div "[PERSON_NAME] star 4.2 15.2km t. [PHONE_NUMBER]"
click at [256, 75] on app-user-avatar at bounding box center [258, 73] width 11 height 11
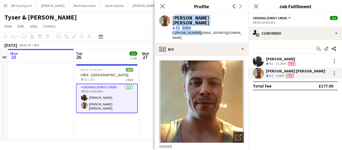
drag, startPoint x: 174, startPoint y: 16, endPoint x: 196, endPoint y: 29, distance: 25.8
click at [196, 29] on div "[PERSON_NAME] [PERSON_NAME] star 4.3 3.6km t. [PHONE_NUMBER] | [EMAIL_ADDRESS][…" at bounding box center [209, 27] width 72 height 25
copy div "[PERSON_NAME] [PERSON_NAME] star 4.3 3.6km t. [PHONE_NUMBER]"
click at [163, 6] on icon at bounding box center [162, 6] width 5 height 5
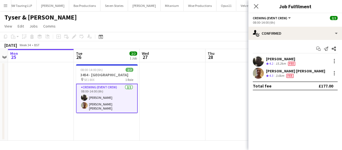
click at [253, 10] on div "Close pop-in" at bounding box center [256, 6] width 15 height 13
click at [254, 10] on div "Close pop-in" at bounding box center [256, 6] width 15 height 13
click at [255, 6] on icon at bounding box center [256, 6] width 5 height 5
